Goal: Task Accomplishment & Management: Manage account settings

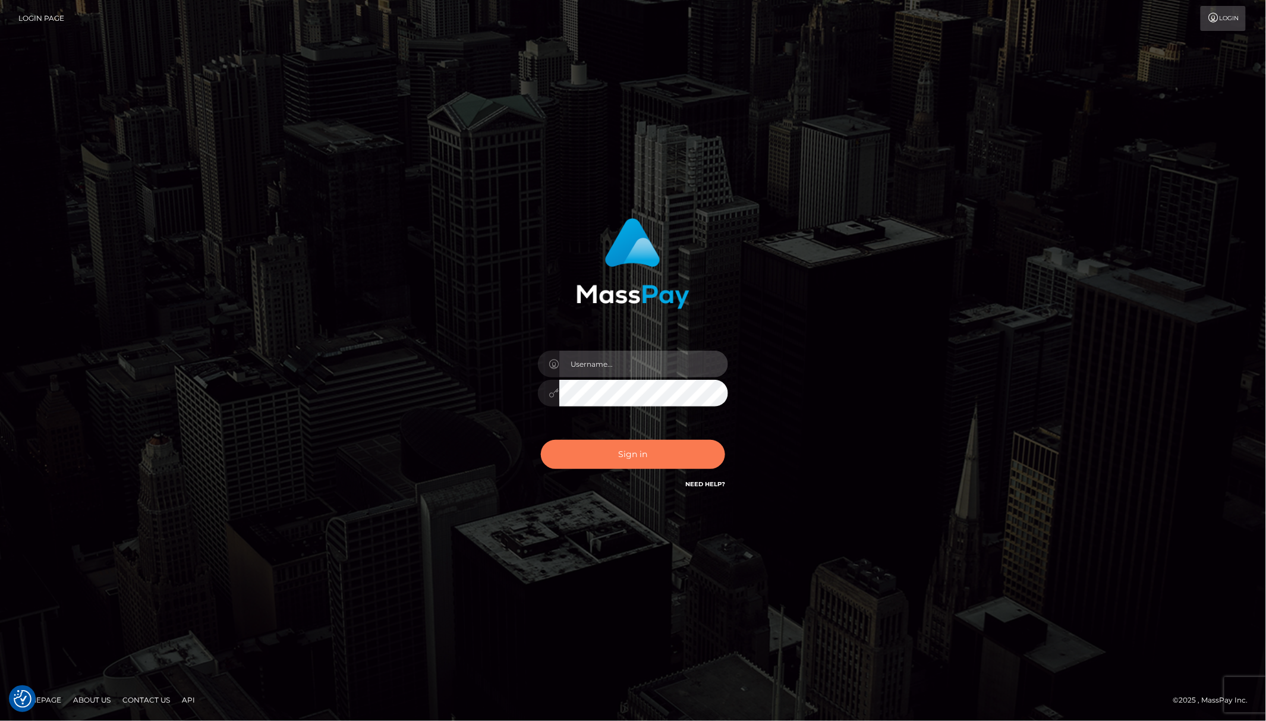
type input "Allen.megabonanza"
click at [682, 443] on button "Sign in" at bounding box center [633, 454] width 184 height 29
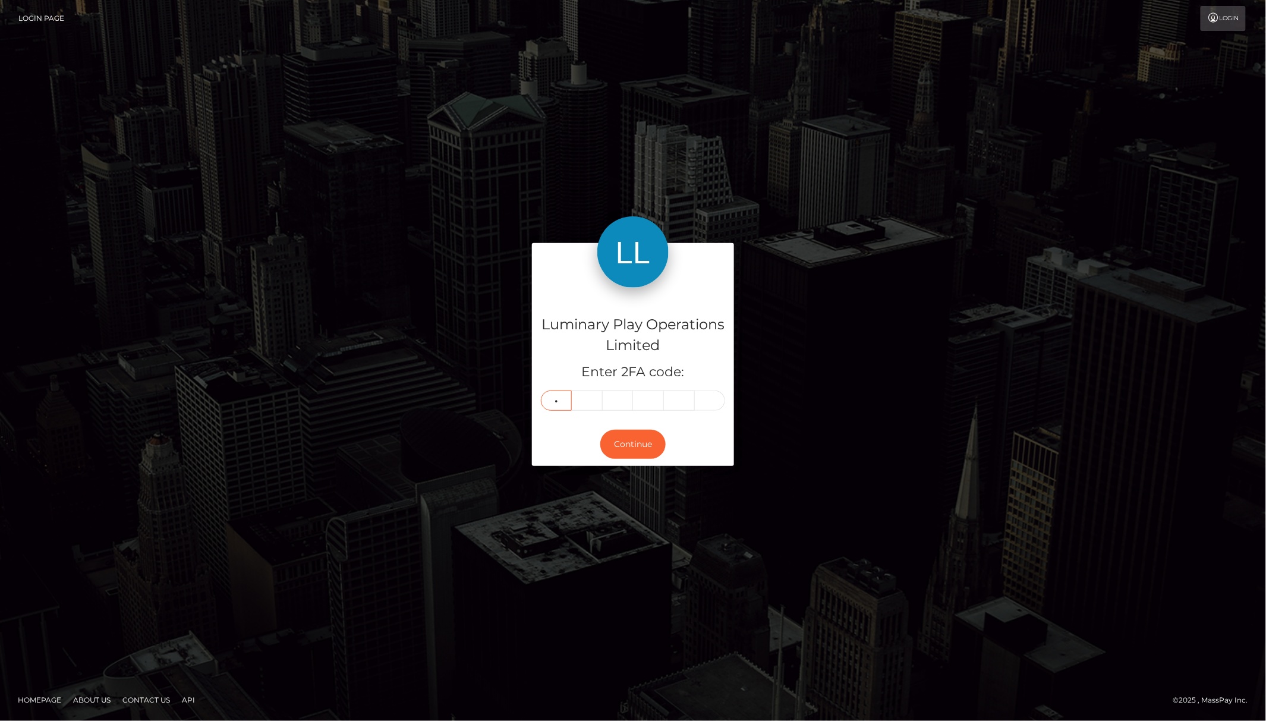
type input "4"
type input "1"
type input "2"
type input "1"
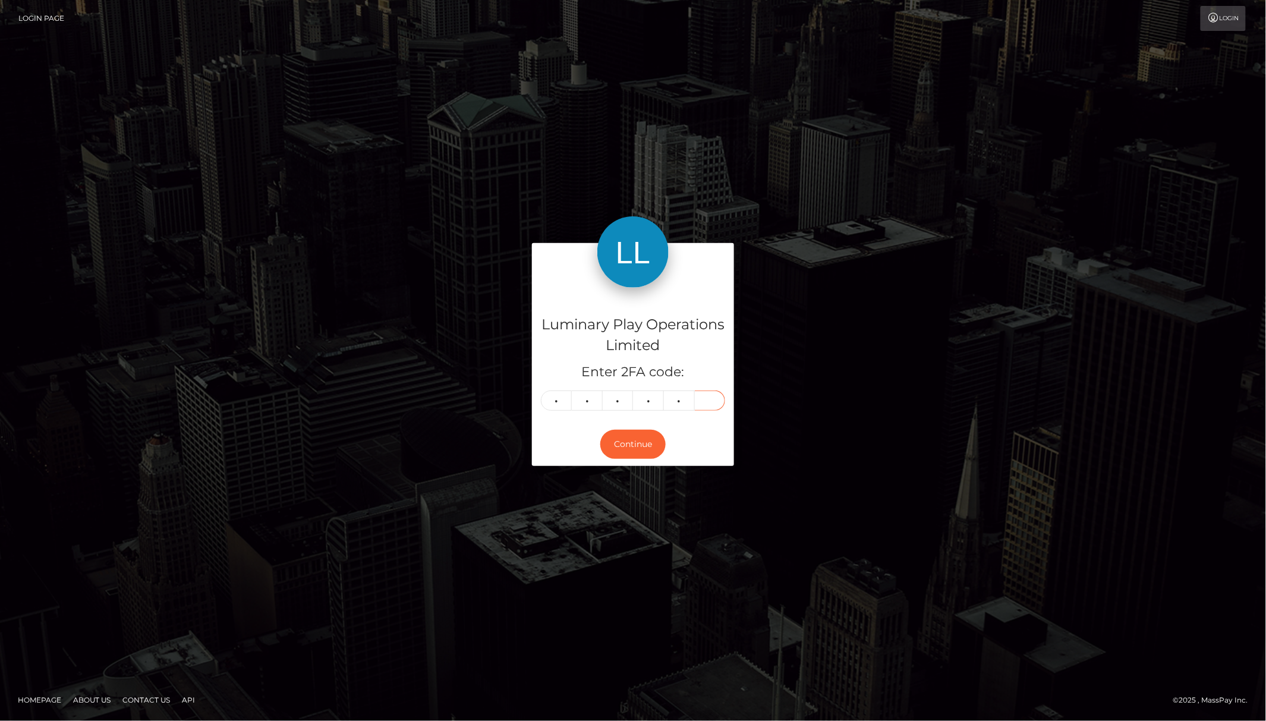
type input "9"
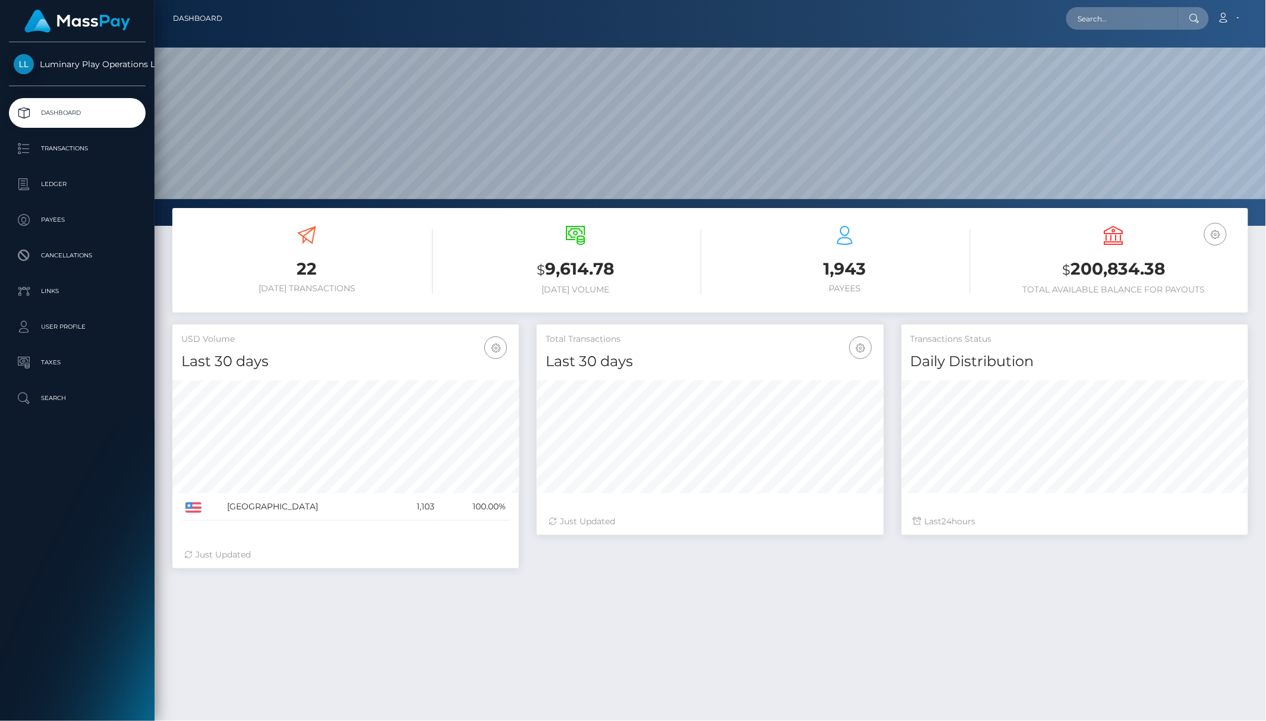
scroll to position [209, 346]
drag, startPoint x: 1185, startPoint y: 269, endPoint x: 1075, endPoint y: 269, distance: 109.4
click at [1075, 269] on h3 "$ 200,834.38" at bounding box center [1114, 269] width 251 height 24
